Goal: Transaction & Acquisition: Purchase product/service

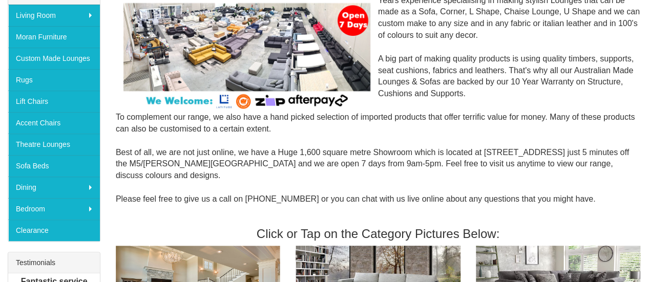
scroll to position [189, 0]
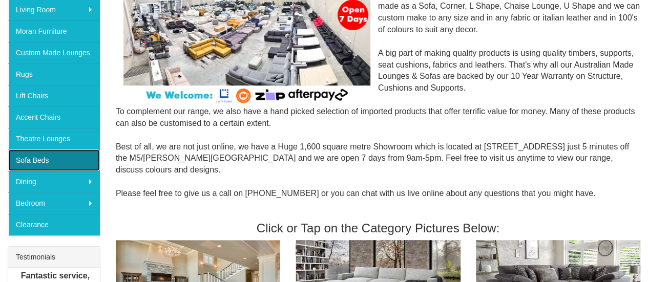
click at [62, 162] on link "Sofa Beds" at bounding box center [54, 161] width 92 height 22
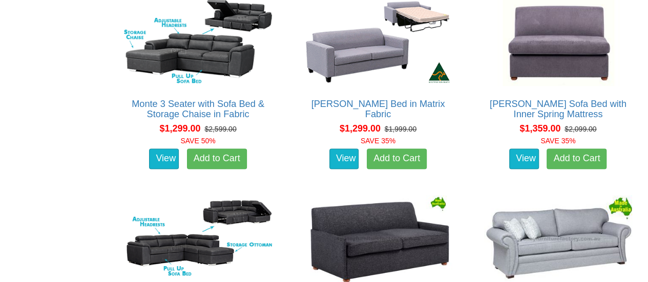
scroll to position [629, 0]
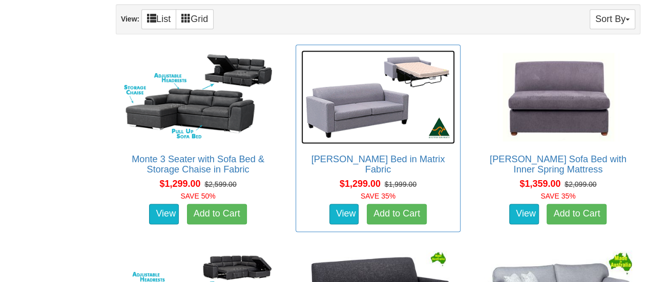
click at [377, 115] on img at bounding box center [377, 97] width 153 height 94
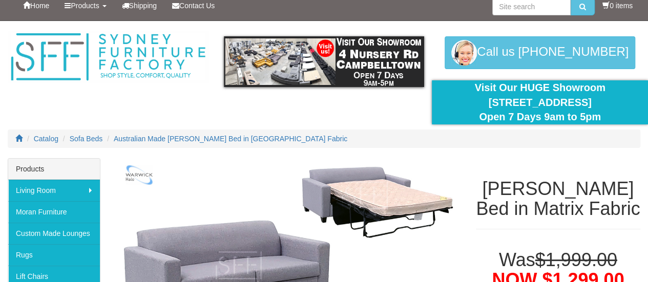
scroll to position [5, 0]
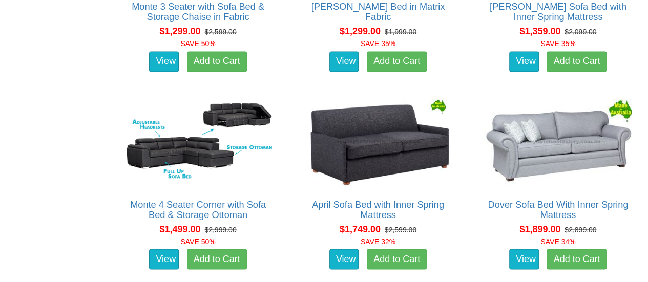
scroll to position [789, 0]
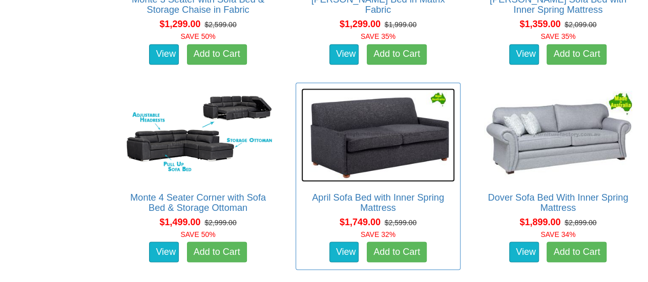
click at [389, 141] on img at bounding box center [377, 135] width 153 height 94
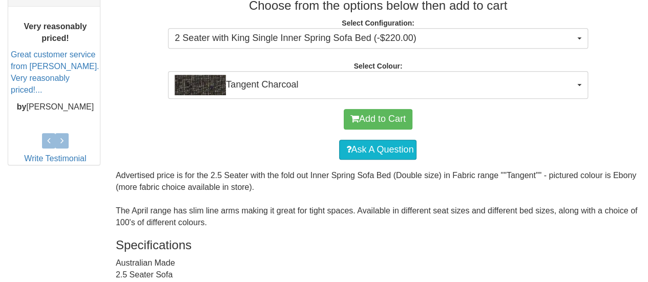
scroll to position [458, 0]
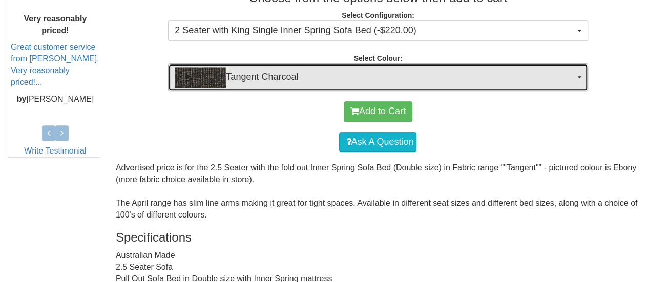
click at [579, 77] on button "Tangent Charcoal" at bounding box center [378, 78] width 420 height 28
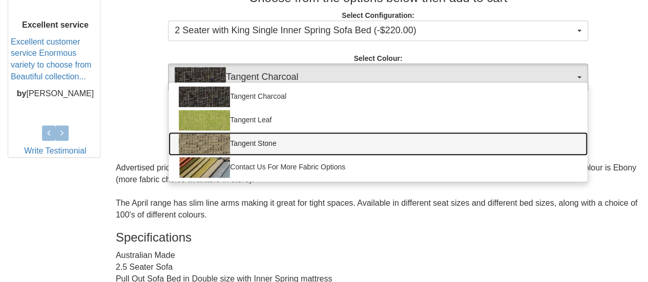
click at [337, 150] on link "Tangent Stone" at bounding box center [378, 144] width 419 height 24
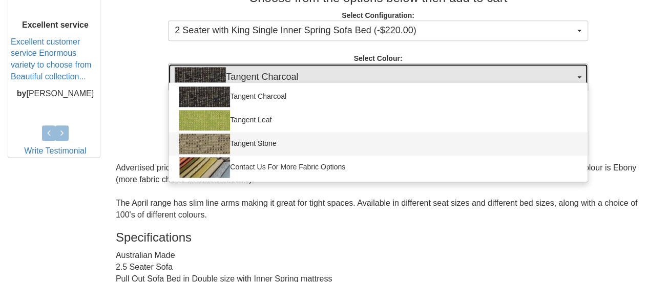
select select "433"
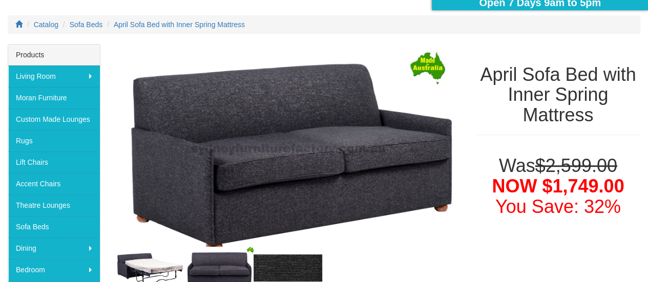
scroll to position [0, 0]
